Goal: Navigation & Orientation: Go to known website

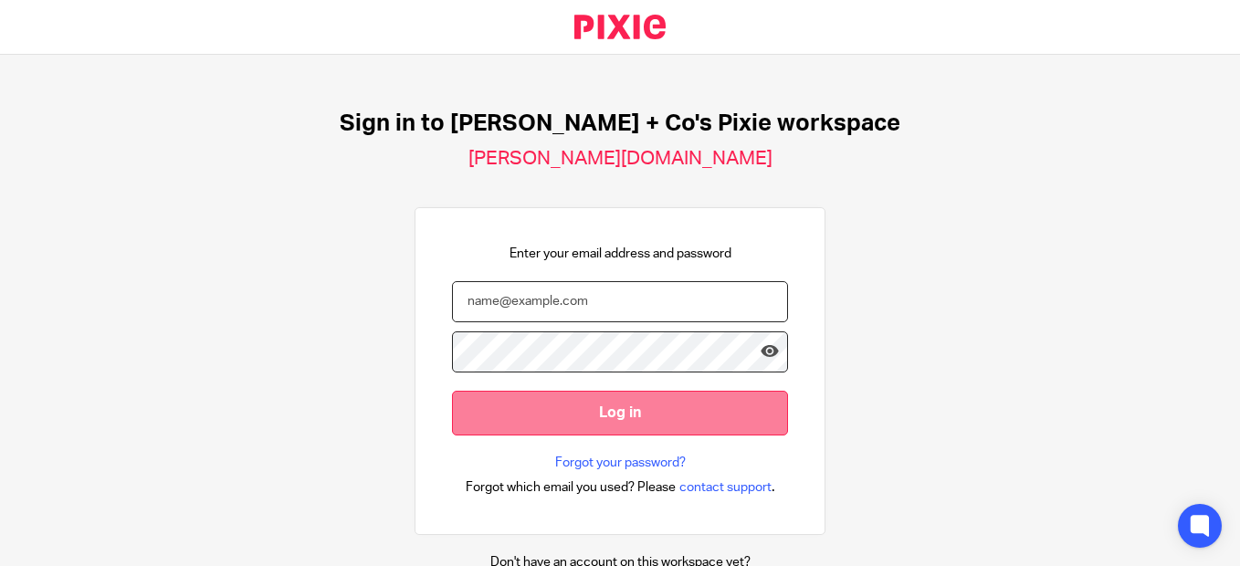
type input "[PERSON_NAME][EMAIL_ADDRESS][DOMAIN_NAME]"
click at [620, 422] on input "Log in" at bounding box center [620, 413] width 336 height 45
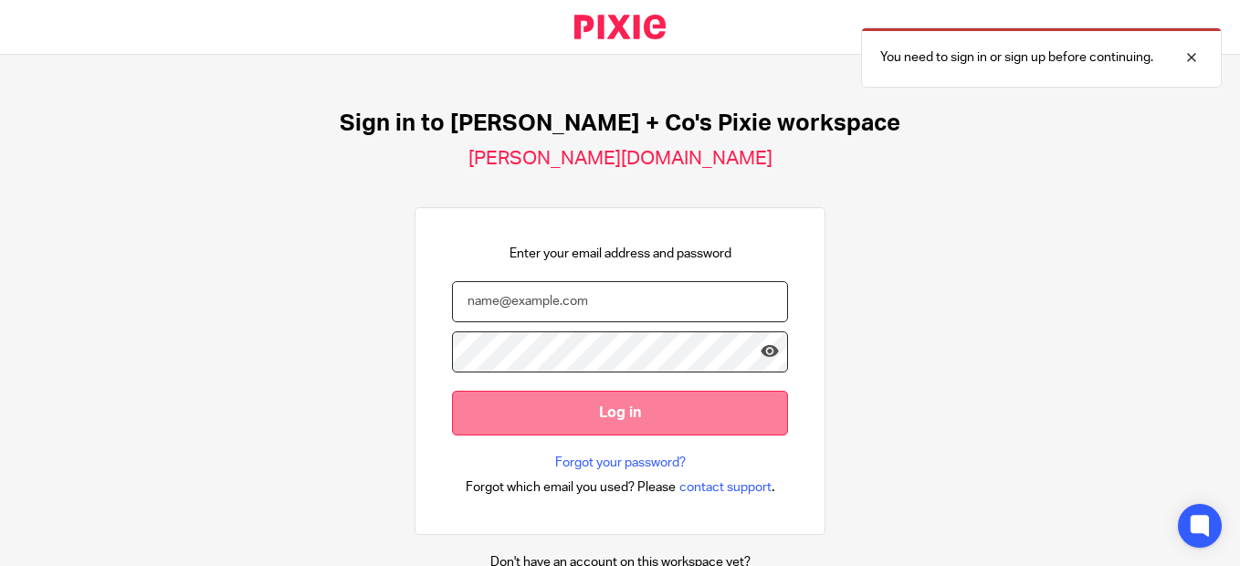
type input "[PERSON_NAME][EMAIL_ADDRESS][DOMAIN_NAME]"
click at [593, 408] on input "Log in" at bounding box center [620, 413] width 336 height 45
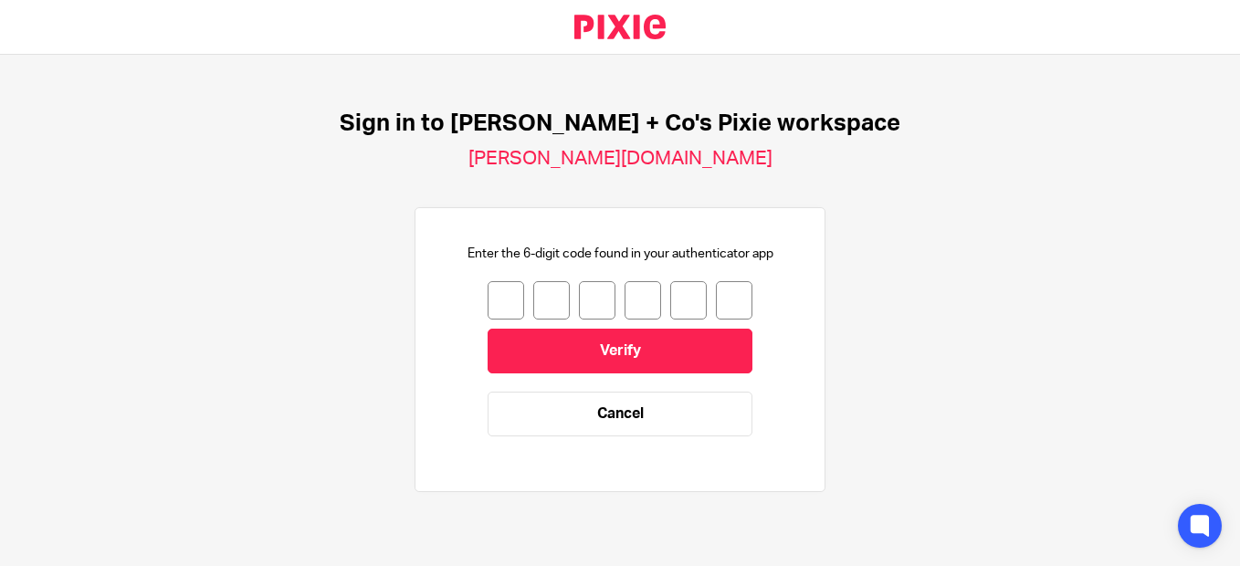
click at [503, 299] on input "number" at bounding box center [505, 300] width 37 height 38
type input "7"
type input "9"
type input "1"
type input "8"
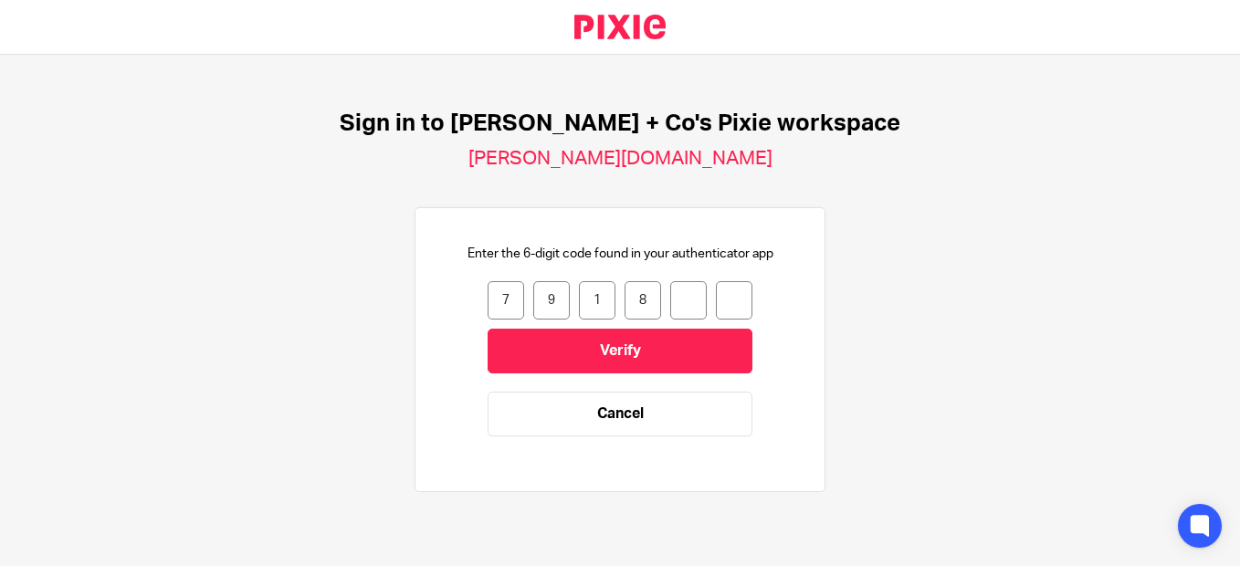
type input "5"
type input "0"
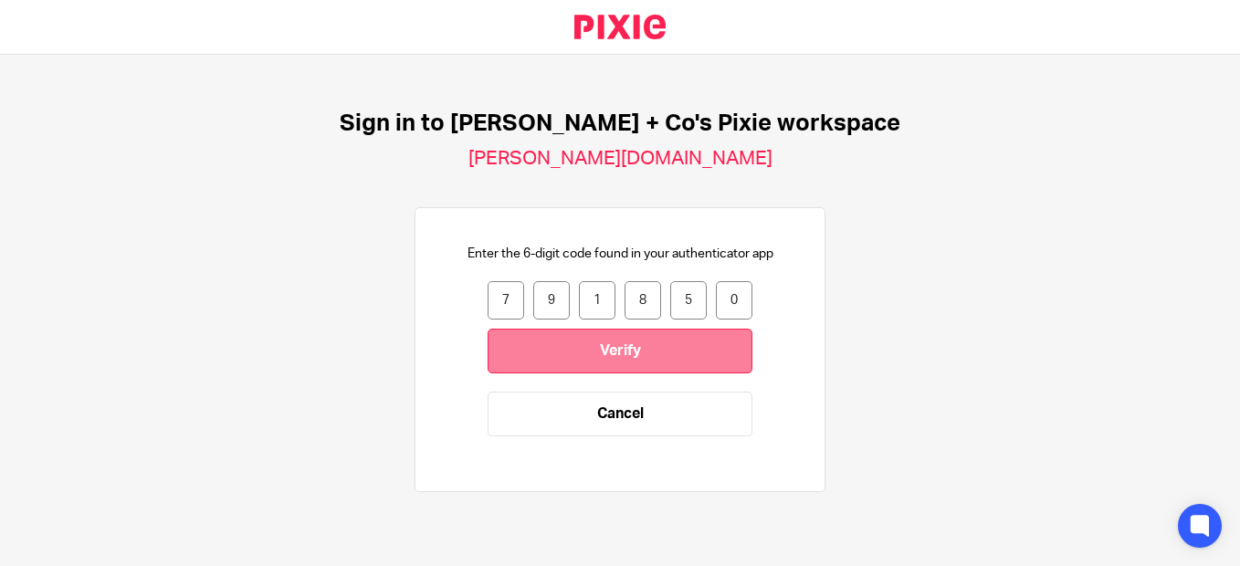
click at [629, 344] on input "Verify" at bounding box center [619, 351] width 265 height 45
